Goal: Use online tool/utility: Utilize a website feature to perform a specific function

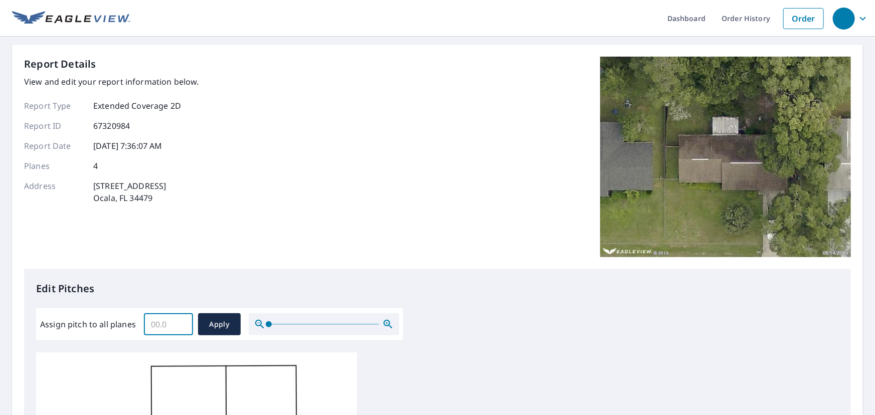
drag, startPoint x: 163, startPoint y: 321, endPoint x: 178, endPoint y: 321, distance: 15.5
click at [178, 321] on input "Assign pitch to all planes" at bounding box center [168, 324] width 49 height 28
type input "5"
click at [225, 323] on span "Apply" at bounding box center [219, 324] width 27 height 13
type input "5"
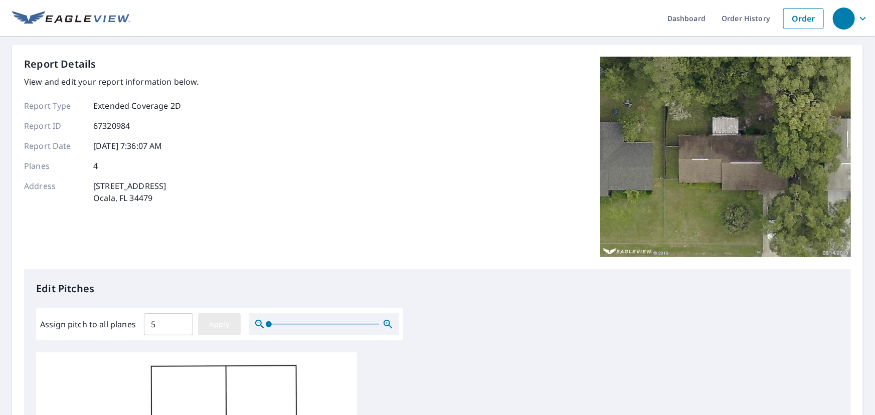
type input "5"
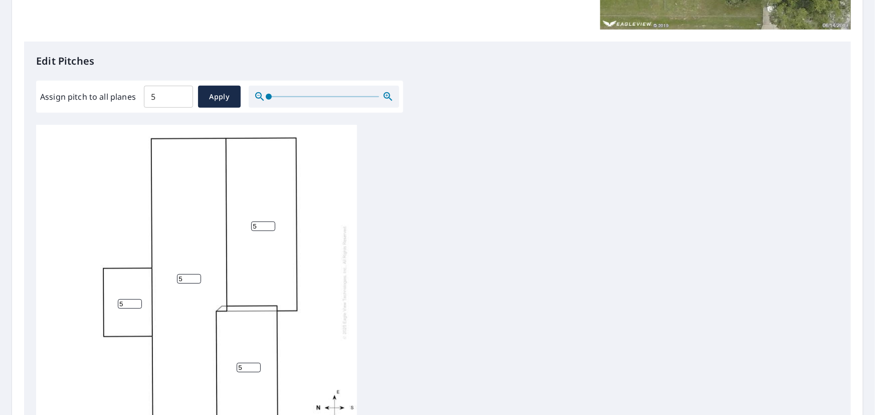
scroll to position [10, 0]
drag, startPoint x: 130, startPoint y: 294, endPoint x: 119, endPoint y: 289, distance: 12.1
click at [118, 297] on input "5" at bounding box center [130, 302] width 24 height 10
type input "0"
click at [328, 241] on div "5 5 5 0" at bounding box center [196, 279] width 321 height 315
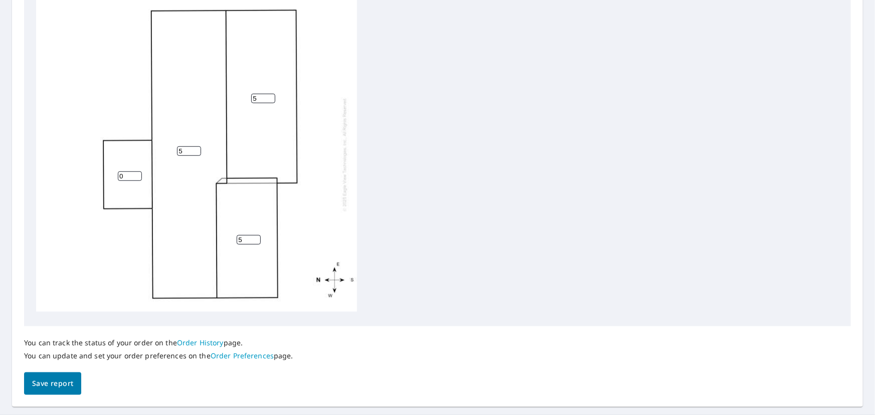
scroll to position [378, 0]
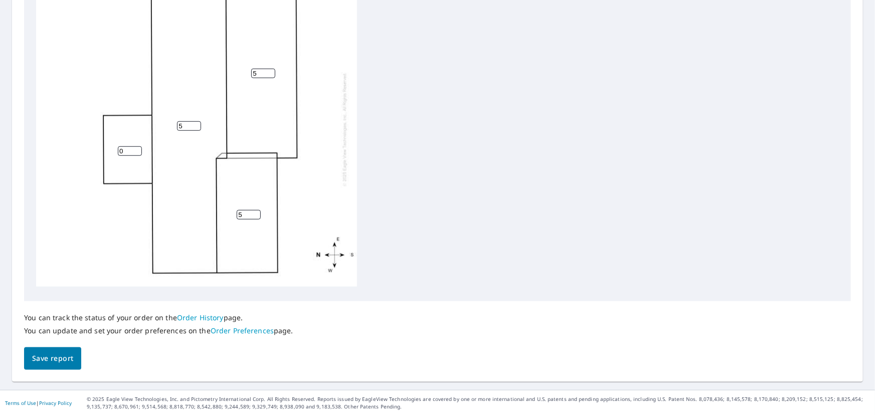
click at [58, 358] on span "Save report" at bounding box center [52, 358] width 41 height 13
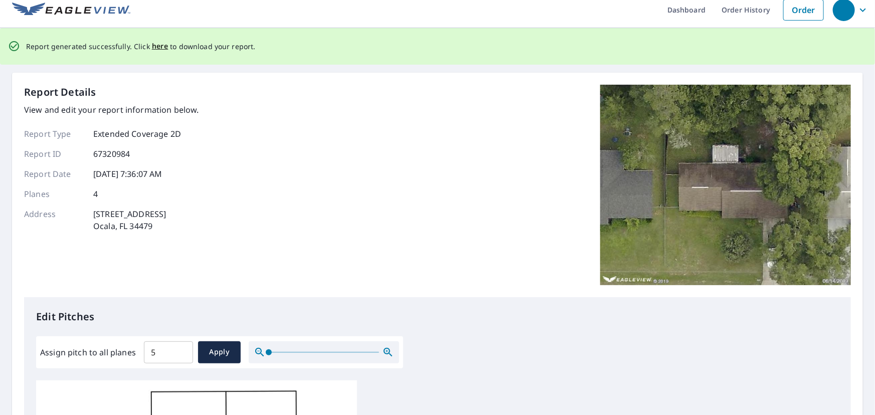
scroll to position [0, 0]
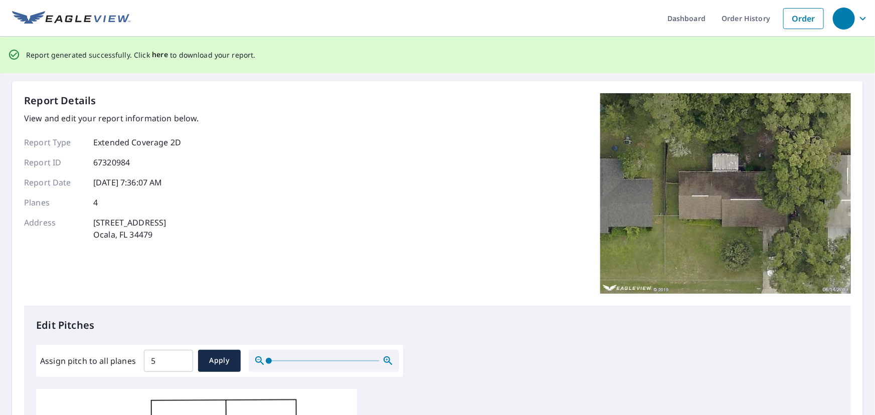
click at [155, 54] on span "here" at bounding box center [160, 55] width 17 height 13
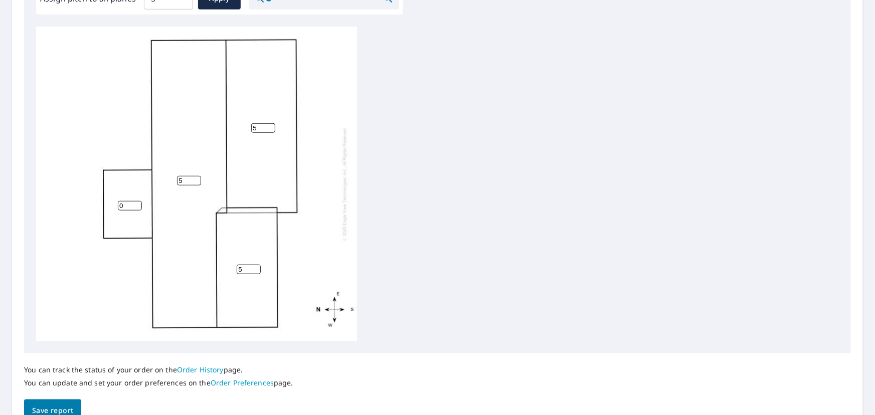
scroll to position [196, 0]
